Goal: Information Seeking & Learning: Check status

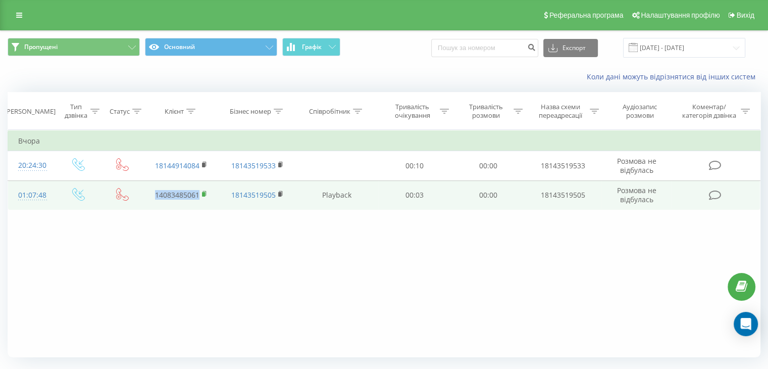
click at [202, 191] on td "14083485061" at bounding box center [181, 194] width 76 height 29
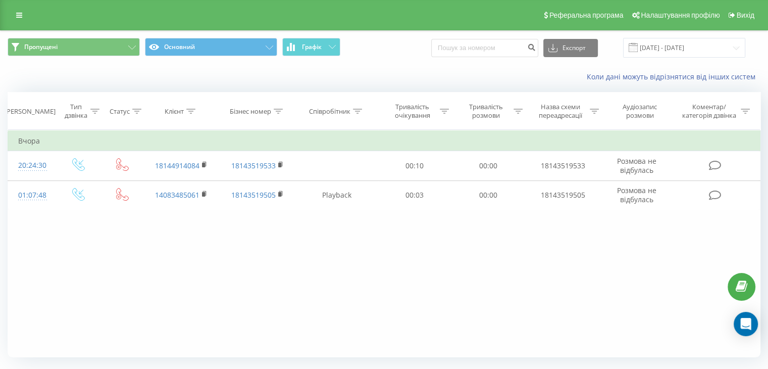
drag, startPoint x: 166, startPoint y: 228, endPoint x: 164, endPoint y: 216, distance: 12.8
click at [167, 228] on div "Фільтрувати за умовою Дорівнює Введіть значення Скасувати OK Фільтрувати за умо…" at bounding box center [384, 243] width 753 height 227
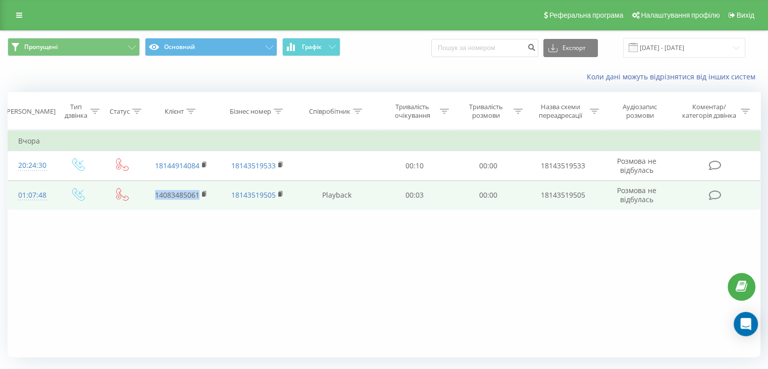
drag, startPoint x: 148, startPoint y: 192, endPoint x: 198, endPoint y: 193, distance: 49.5
click at [198, 193] on td "14083485061" at bounding box center [181, 194] width 76 height 29
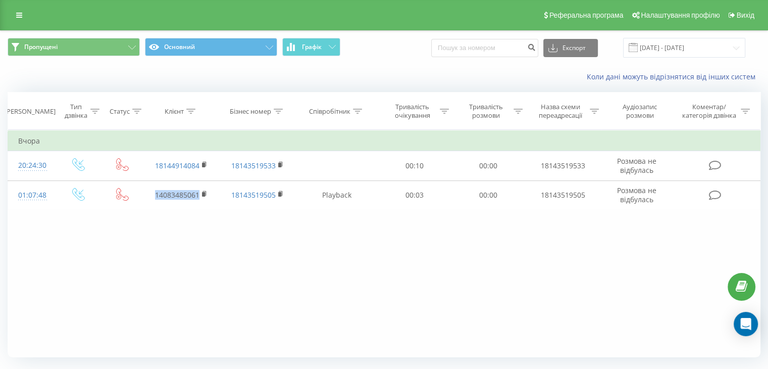
copy link "14083485061"
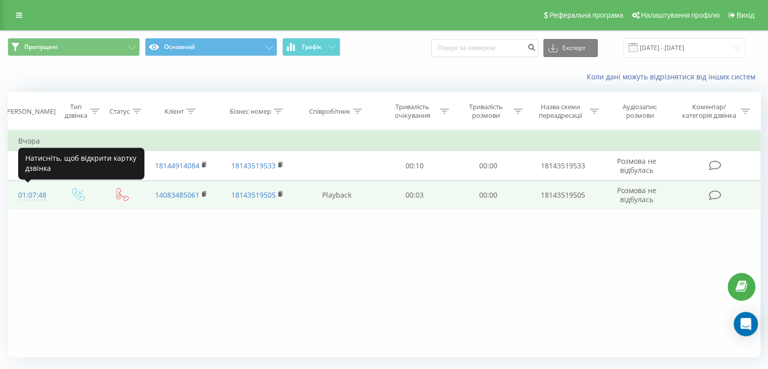
click at [24, 194] on div "01:07:48" at bounding box center [31, 195] width 27 height 20
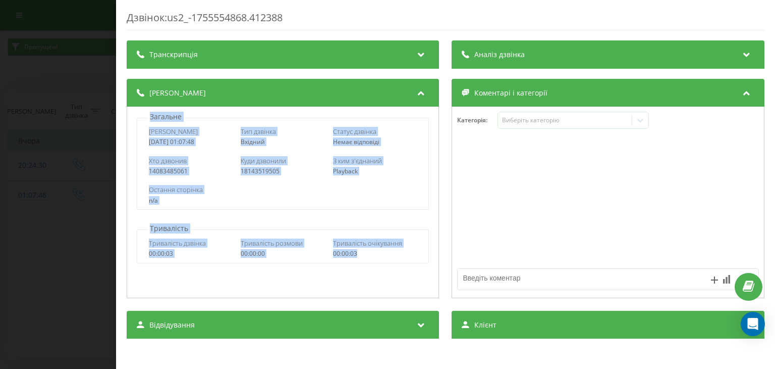
drag, startPoint x: 136, startPoint y: 114, endPoint x: 374, endPoint y: 253, distance: 275.6
click at [374, 253] on div "Загальне Дата дзвінка [DATE] 01:07:48 Тип дзвінка Вхідний Статус дзвінка Немає …" at bounding box center [283, 202] width 313 height 191
copy div "Загальне Дата дзвінка [DATE] 01:07:48 Тип дзвінка Вхідний Статус дзвінка Немає …"
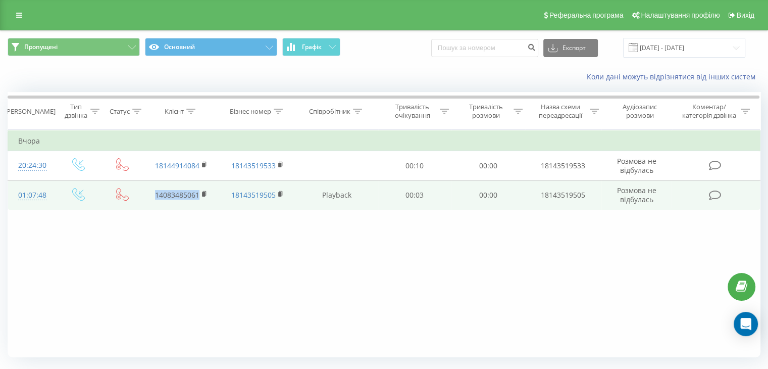
drag, startPoint x: 149, startPoint y: 191, endPoint x: 190, endPoint y: 191, distance: 40.9
click at [201, 195] on td "14083485061" at bounding box center [181, 194] width 76 height 29
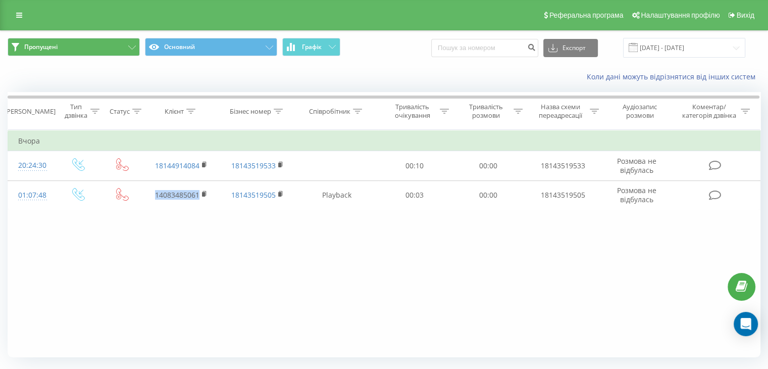
copy link "14083485061"
click at [90, 37] on div "Пропущені Основний Графік Експорт .csv .xls .xlsx [DATE] - [DATE]" at bounding box center [384, 48] width 767 height 34
click at [101, 53] on button "Пропущені" at bounding box center [74, 47] width 132 height 18
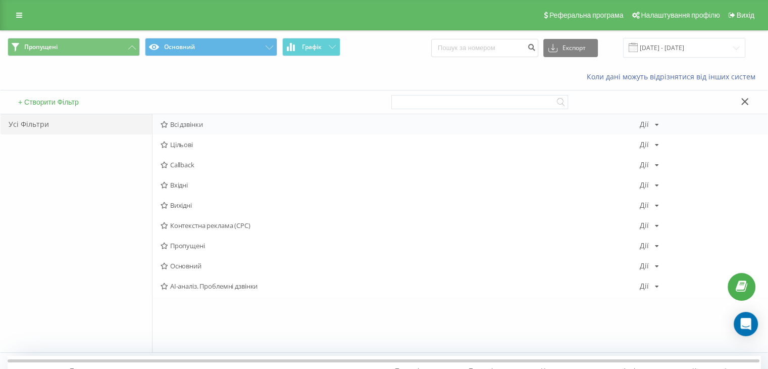
click at [192, 124] on span "Всі дзвінки" at bounding box center [400, 124] width 479 height 7
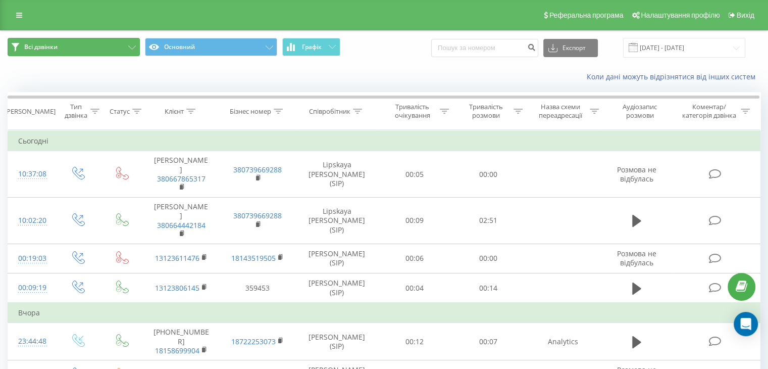
click at [90, 49] on button "Всі дзвінки" at bounding box center [74, 47] width 132 height 18
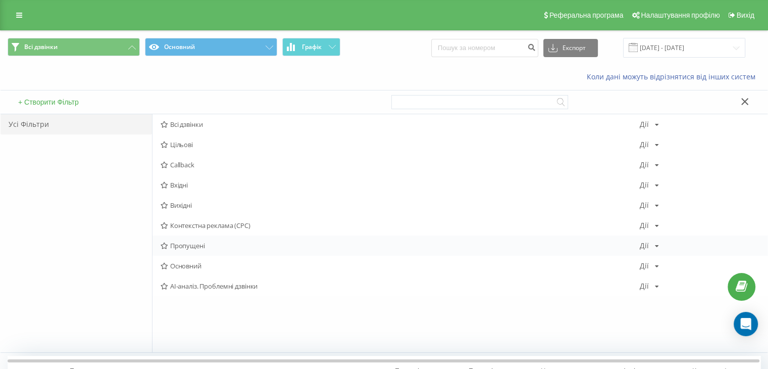
click at [172, 249] on span "Пропущені" at bounding box center [400, 245] width 479 height 7
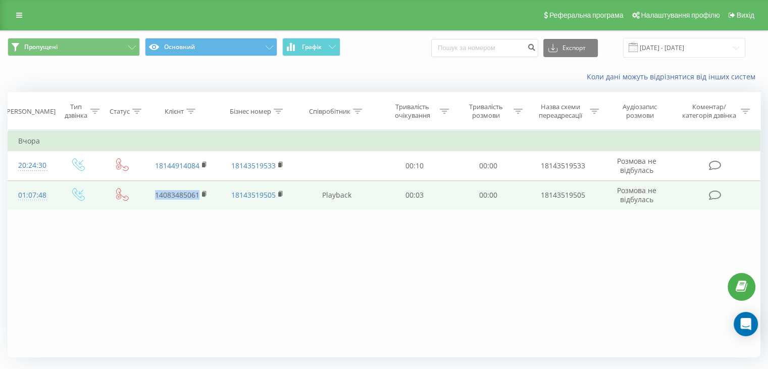
drag, startPoint x: 147, startPoint y: 190, endPoint x: 199, endPoint y: 193, distance: 51.6
click at [199, 193] on td "14083485061" at bounding box center [181, 194] width 76 height 29
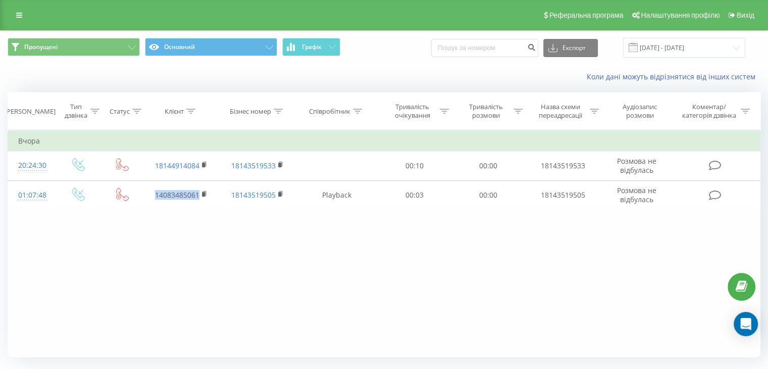
copy link "14083485061"
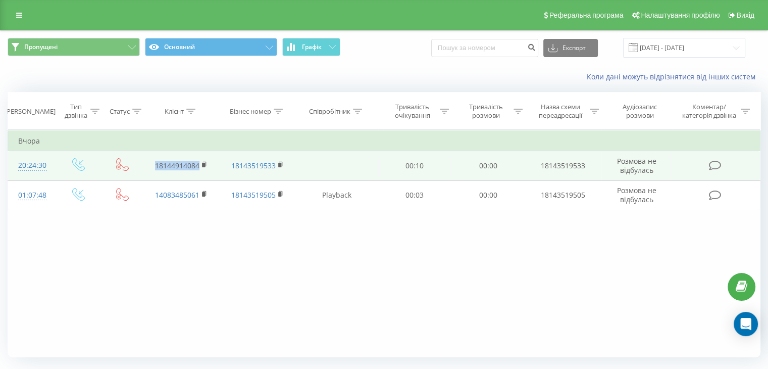
drag, startPoint x: 152, startPoint y: 163, endPoint x: 200, endPoint y: 161, distance: 48.5
click at [200, 161] on td "18144914084" at bounding box center [181, 165] width 76 height 29
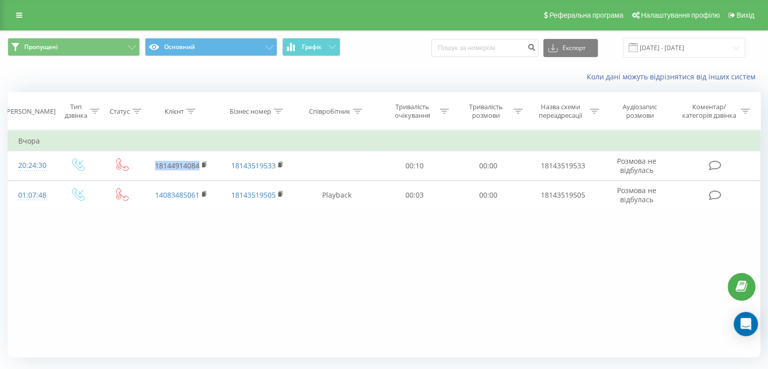
copy link "18144914084"
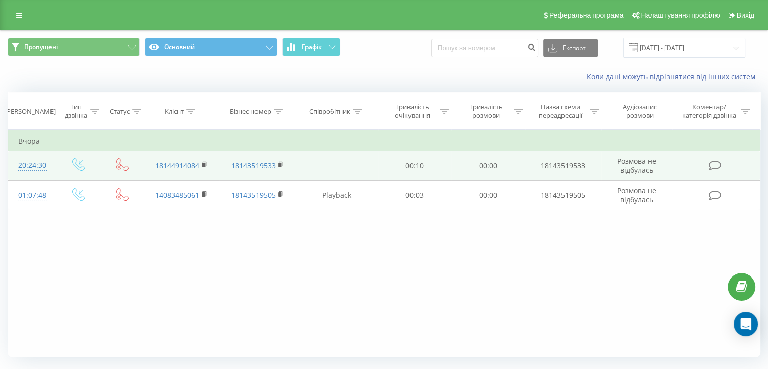
click at [32, 165] on div "20:24:30" at bounding box center [31, 165] width 27 height 20
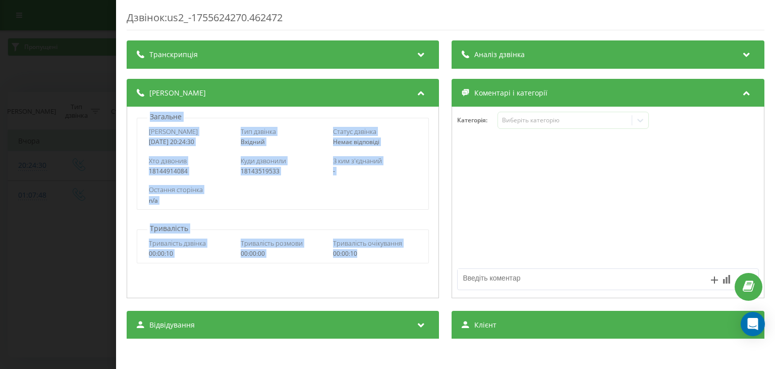
drag, startPoint x: 143, startPoint y: 117, endPoint x: 381, endPoint y: 249, distance: 272.8
click at [381, 249] on div "Загальне Дата дзвінка [DATE] 20:24:30 Тип дзвінка Вхідний Статус дзвінка Немає …" at bounding box center [283, 202] width 313 height 191
copy div "Загальне Дата дзвінка [DATE] 20:24:30 Тип дзвінка Вхідний Статус дзвінка Немає …"
click at [212, 154] on div "Хто дзвонив 18144914084 Куди дзвонили 18143519533 З ким з'єднаний -" at bounding box center [282, 165] width 291 height 29
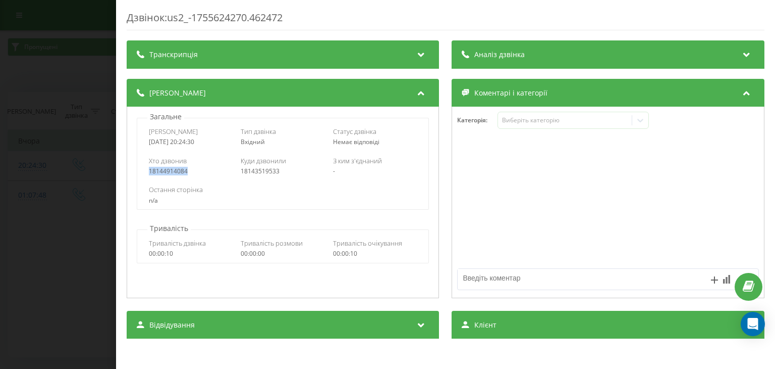
drag, startPoint x: 148, startPoint y: 173, endPoint x: 139, endPoint y: 173, distance: 9.1
click at [139, 173] on div "Хто дзвонив 18144914084 Куди дзвонили 18143519533 З ким з'єднаний -" at bounding box center [282, 165] width 291 height 29
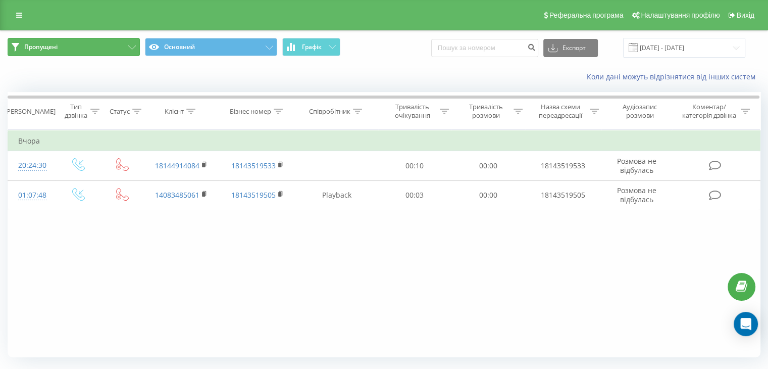
click at [81, 52] on button "Пропущені" at bounding box center [74, 47] width 132 height 18
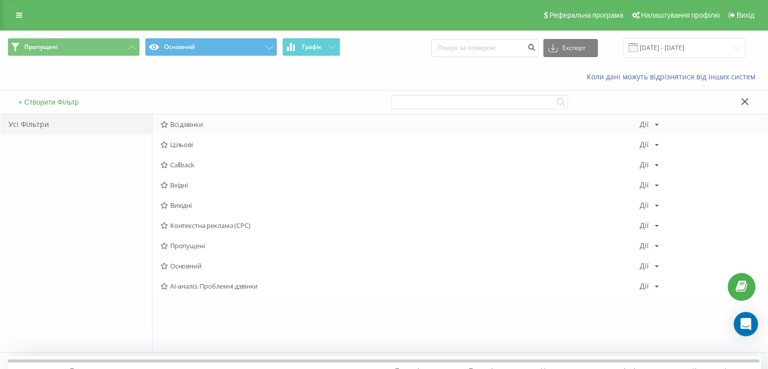
click at [194, 121] on span "Всі дзвінки" at bounding box center [400, 124] width 479 height 7
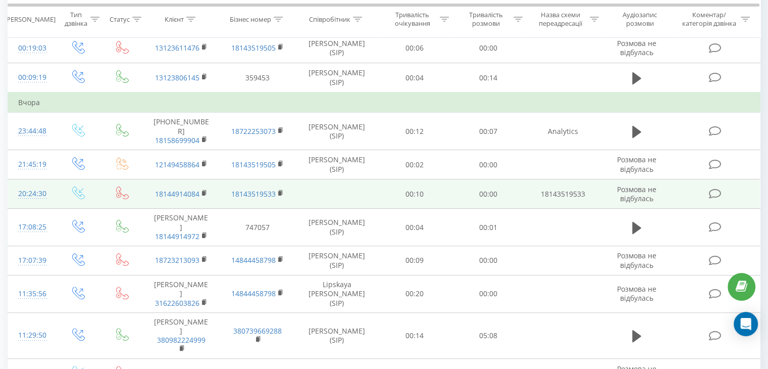
scroll to position [8, 0]
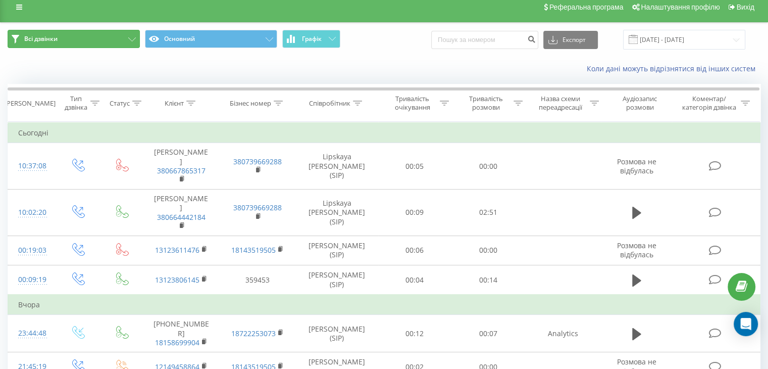
click at [72, 36] on button "Всі дзвінки" at bounding box center [74, 39] width 132 height 18
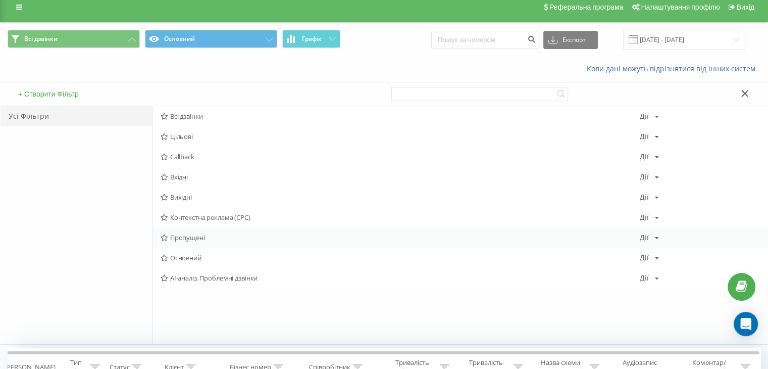
click at [187, 240] on span "Пропущені" at bounding box center [400, 237] width 479 height 7
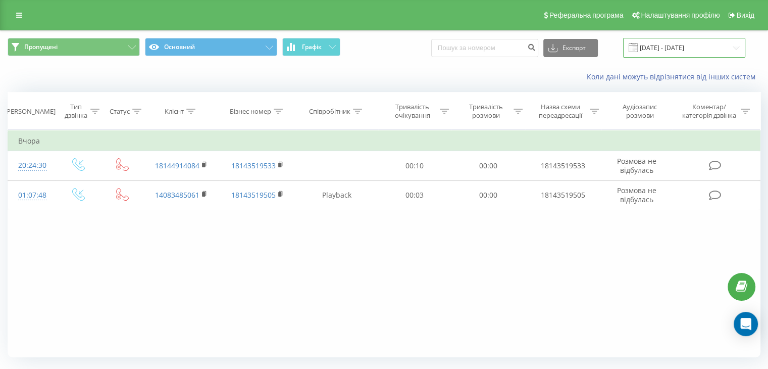
click at [672, 47] on input "[DATE] - [DATE]" at bounding box center [684, 48] width 122 height 20
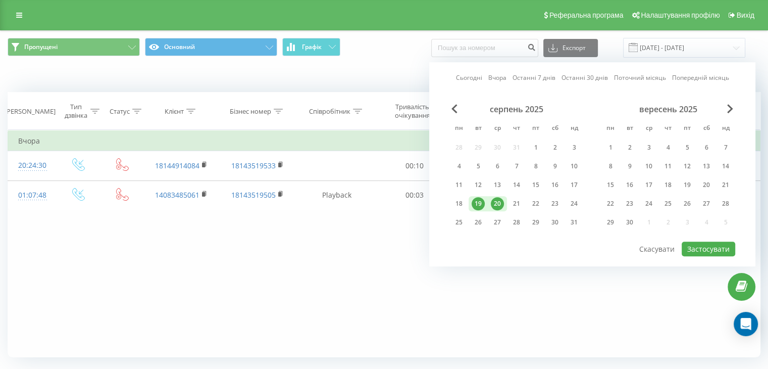
click at [496, 200] on div "20" at bounding box center [497, 203] width 13 height 13
click at [702, 250] on button "Застосувати" at bounding box center [709, 248] width 54 height 15
type input "[DATE] - [DATE]"
